Goal: Task Accomplishment & Management: Complete application form

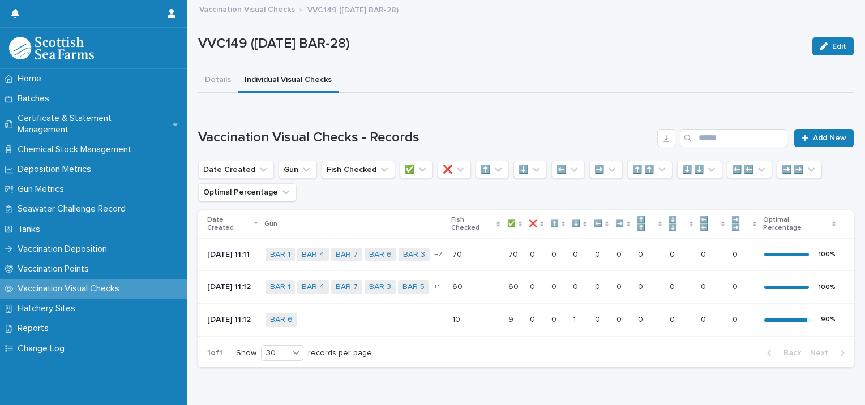
scroll to position [50, 0]
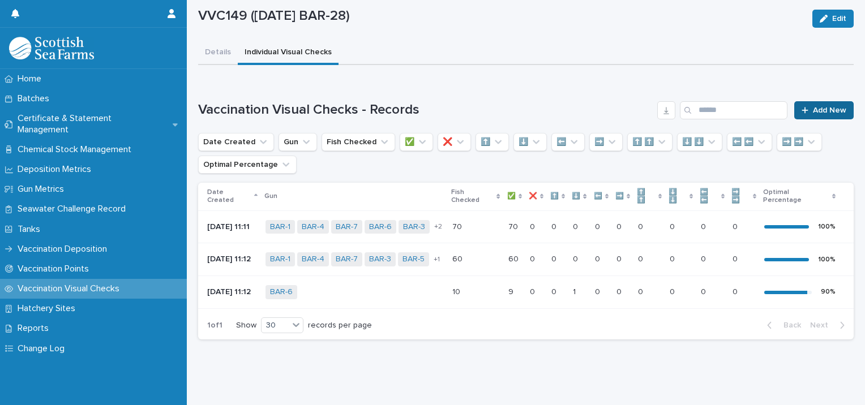
click at [813, 106] on span "Add New" at bounding box center [829, 110] width 33 height 8
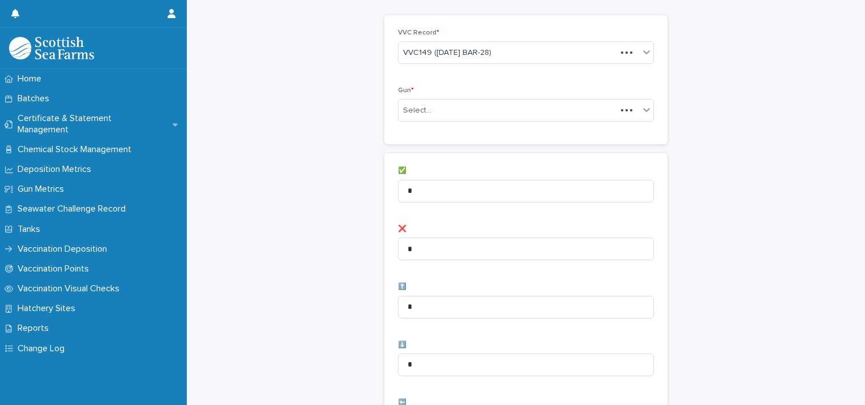
scroll to position [51, 0]
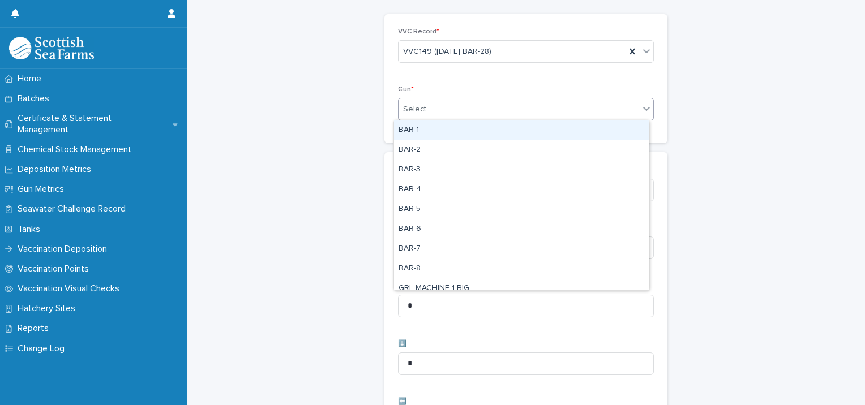
click at [426, 110] on div "Select..." at bounding box center [518, 109] width 240 height 19
click at [420, 130] on div "BAR-1" at bounding box center [521, 131] width 255 height 20
click at [450, 110] on div "BAR-1" at bounding box center [511, 110] width 227 height 20
click at [431, 134] on div "BAR-2" at bounding box center [521, 131] width 255 height 20
click at [496, 109] on div "BAR-1 BAR-2" at bounding box center [511, 110] width 227 height 20
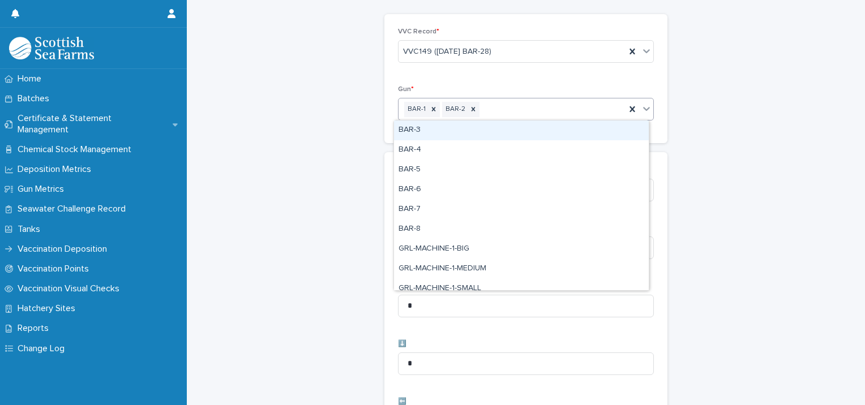
click at [450, 135] on div "BAR-3" at bounding box center [521, 131] width 255 height 20
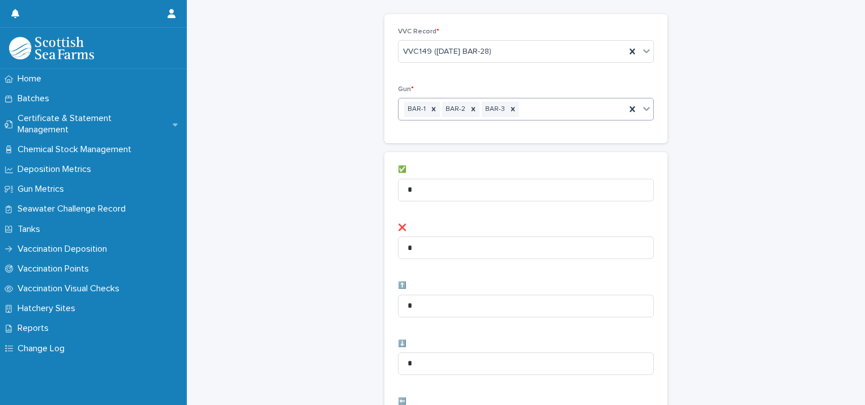
click at [522, 111] on div "BAR-1 BAR-2 BAR-3" at bounding box center [511, 110] width 227 height 20
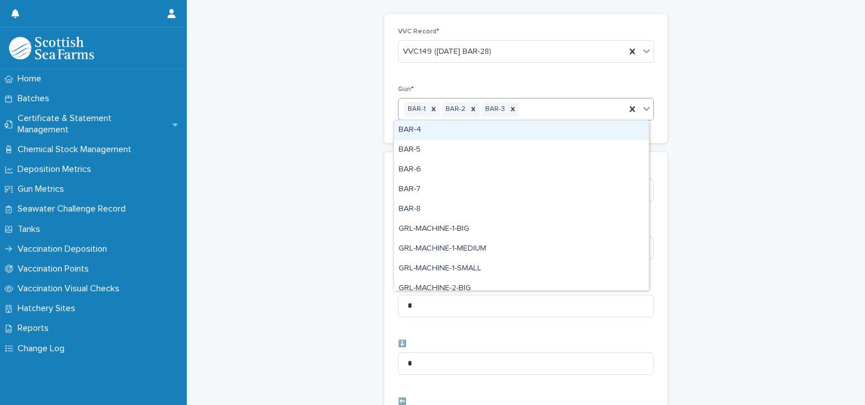
click at [467, 134] on div "BAR-4" at bounding box center [521, 131] width 255 height 20
click at [561, 107] on div "BAR-1 BAR-2 BAR-3 BAR-4" at bounding box center [511, 110] width 227 height 20
click at [484, 136] on div "BAR-5" at bounding box center [521, 131] width 255 height 20
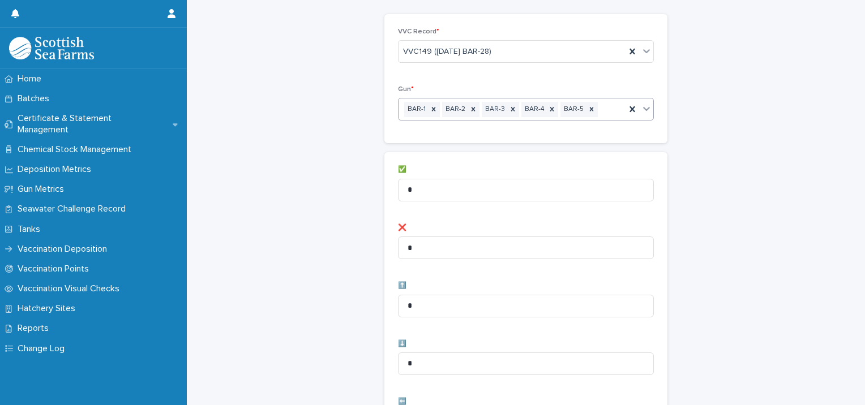
click at [600, 105] on div "BAR-1 BAR-2 BAR-3 BAR-4 BAR-5" at bounding box center [511, 110] width 227 height 20
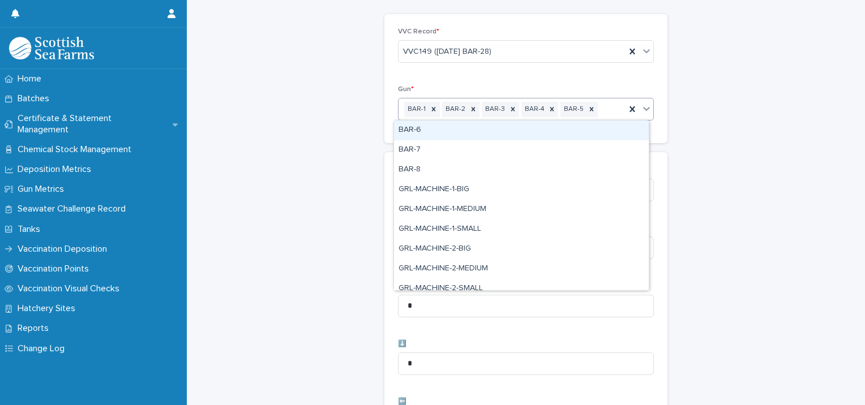
click at [463, 131] on div "BAR-6" at bounding box center [521, 131] width 255 height 20
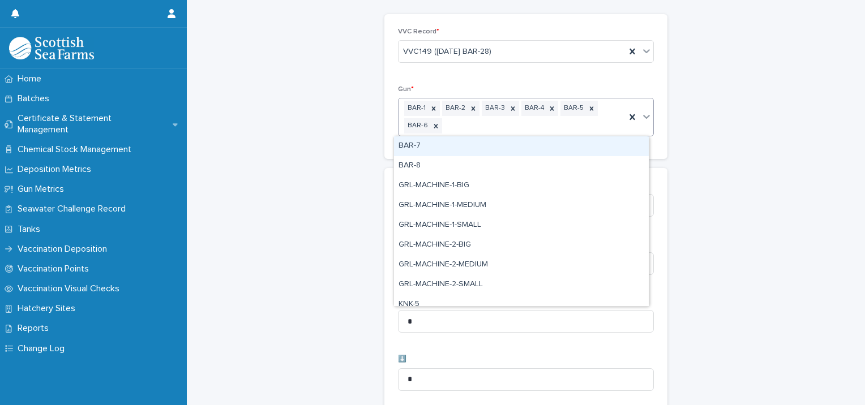
click at [504, 127] on div "BAR-1 BAR-2 BAR-3 BAR-4 BAR-5 BAR-6" at bounding box center [511, 116] width 227 height 37
click at [436, 150] on div "BAR-7" at bounding box center [521, 146] width 255 height 20
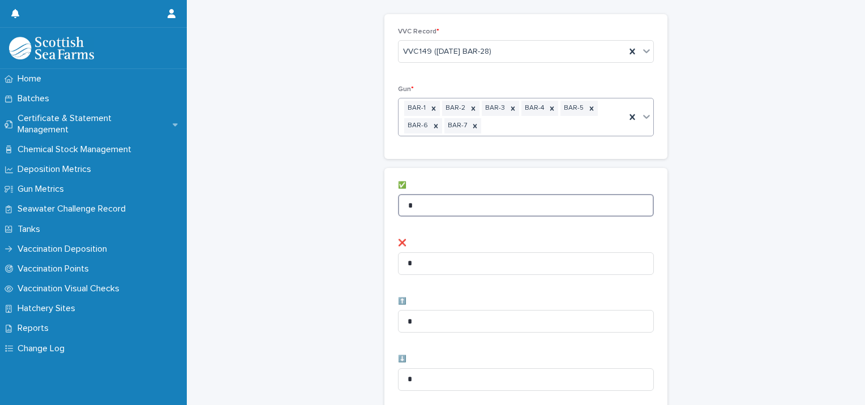
drag, startPoint x: 416, startPoint y: 200, endPoint x: 367, endPoint y: 203, distance: 49.9
click at [367, 204] on div "Vaccination Visual Checks - Records: add new Loading... Saving… Loading... Savi…" at bounding box center [525, 410] width 655 height 920
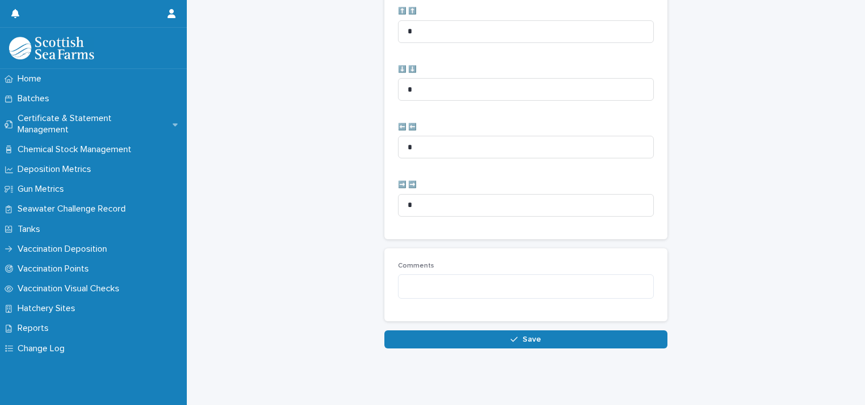
scroll to position [581, 0]
type input "**"
click at [441, 275] on textarea at bounding box center [526, 286] width 256 height 24
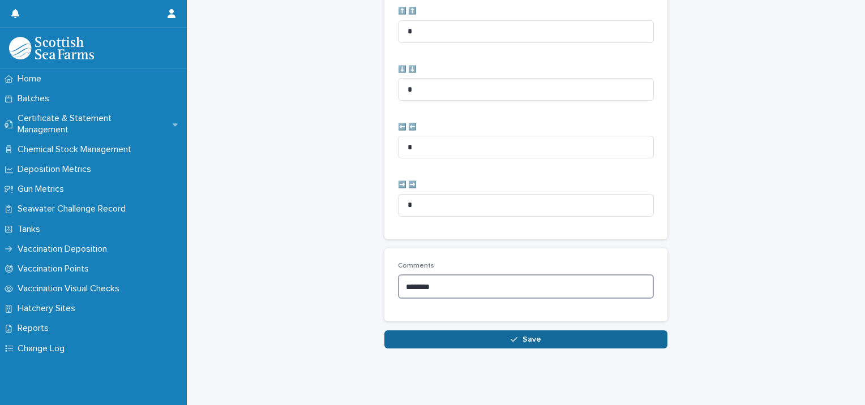
type textarea "********"
click at [525, 335] on button "Save" at bounding box center [525, 339] width 283 height 18
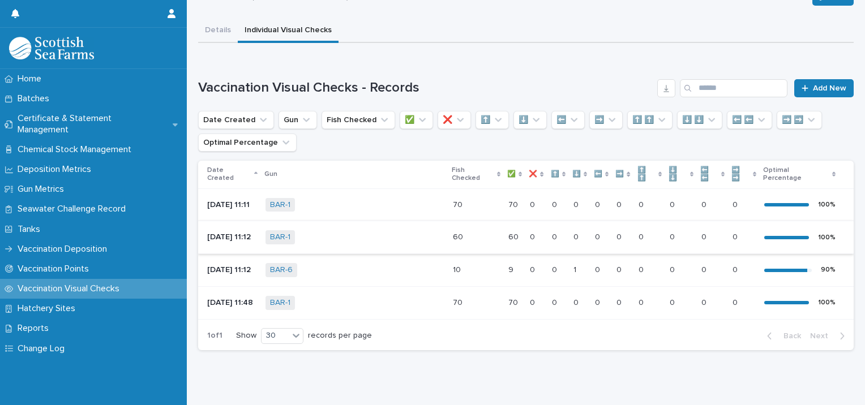
scroll to position [88, 0]
